Goal: Transaction & Acquisition: Purchase product/service

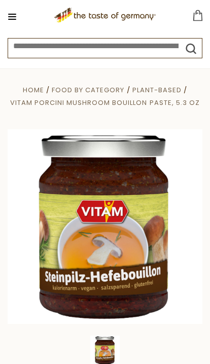
click at [89, 98] on span "Vitam Porcini Mushroom Bouillon Paste, 5.3 oz" at bounding box center [104, 103] width 189 height 10
click at [16, 15] on button at bounding box center [12, 17] width 14 height 14
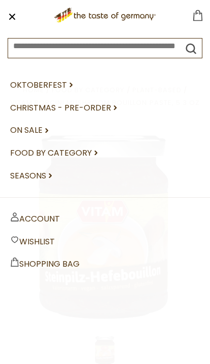
click at [82, 151] on link "Food By Category dropdown_arrow" at bounding box center [105, 153] width 190 height 23
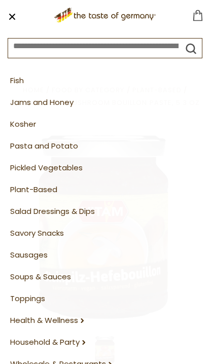
scroll to position [318, 0]
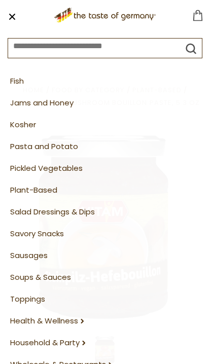
click at [94, 354] on link "Wholesale & Restaurants dropdown_arrow" at bounding box center [105, 365] width 190 height 22
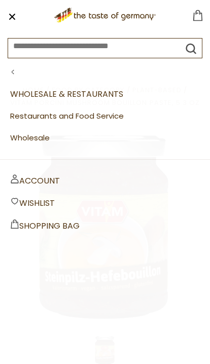
scroll to position [0, 0]
click at [20, 66] on nav "Oktoberfest dropdown_arrow Christmas - PRE-ORDER dropdown_arrow On Sale dropdow…" at bounding box center [105, 112] width 210 height 96
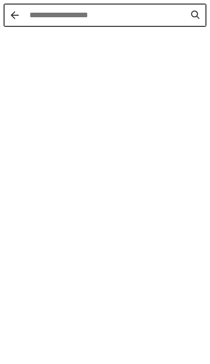
click at [8, 16] on div "Instant Search Results" at bounding box center [17, 15] width 25 height 21
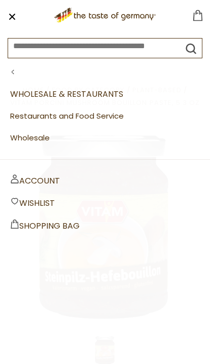
click at [10, 17] on button at bounding box center [12, 17] width 14 height 14
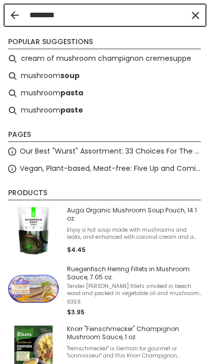
type input "********"
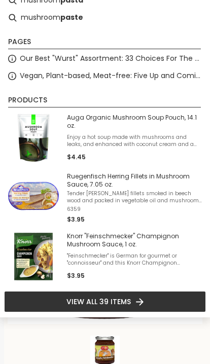
scroll to position [94, 0]
type input "********"
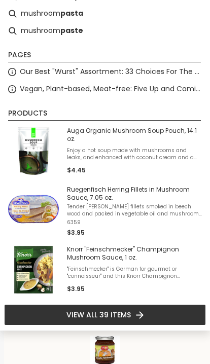
scroll to position [92, 0]
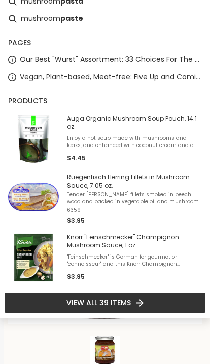
click at [170, 305] on li "View all 39 items" at bounding box center [105, 302] width 202 height 21
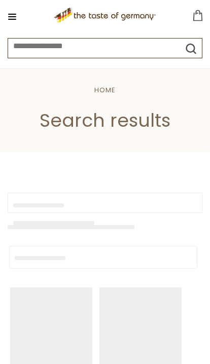
type input "********"
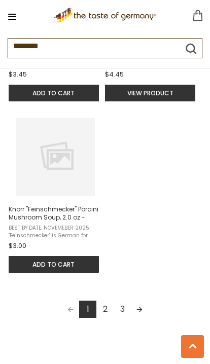
scroll to position [1350, 0]
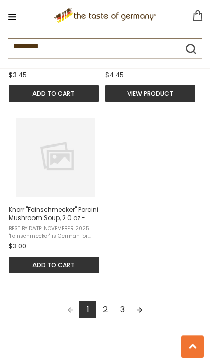
click at [107, 319] on link "2" at bounding box center [104, 309] width 17 height 17
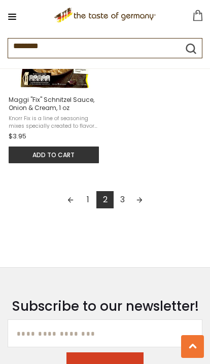
click at [122, 206] on link "3" at bounding box center [122, 199] width 17 height 17
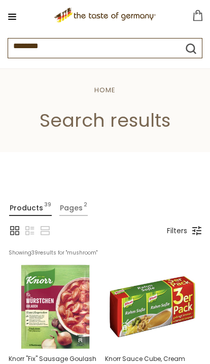
scroll to position [521, 0]
